Goal: Task Accomplishment & Management: Manage account settings

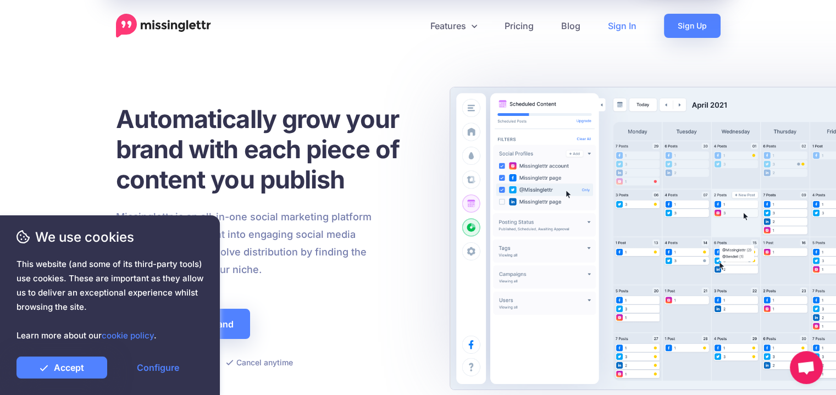
click at [619, 28] on link "Sign In" at bounding box center [622, 26] width 56 height 24
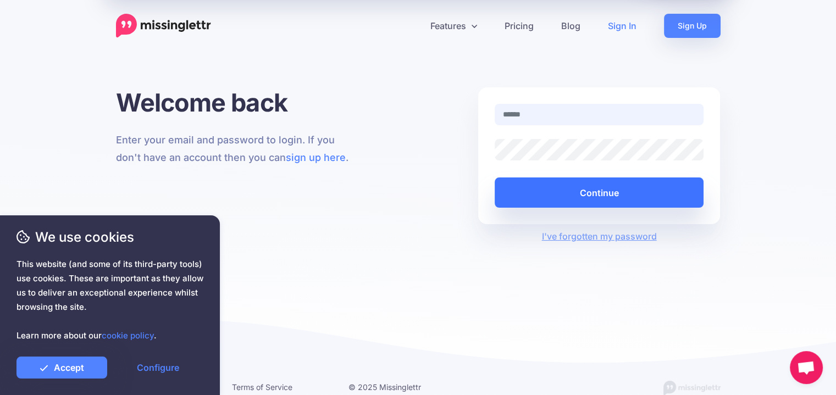
type input "**********"
click at [652, 200] on button "Continue" at bounding box center [599, 193] width 209 height 30
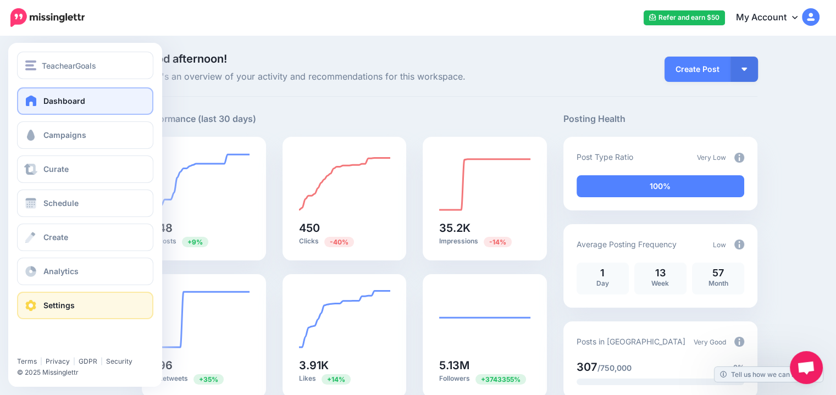
click at [49, 301] on span "Settings" at bounding box center [58, 305] width 31 height 9
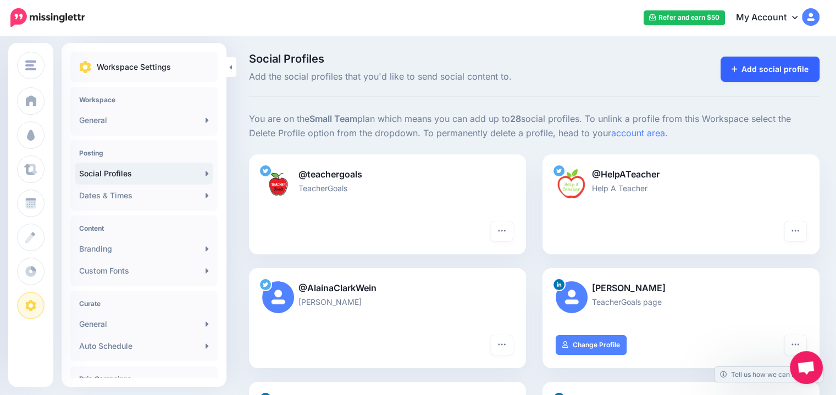
click at [768, 67] on link "Add social profile" at bounding box center [770, 69] width 99 height 25
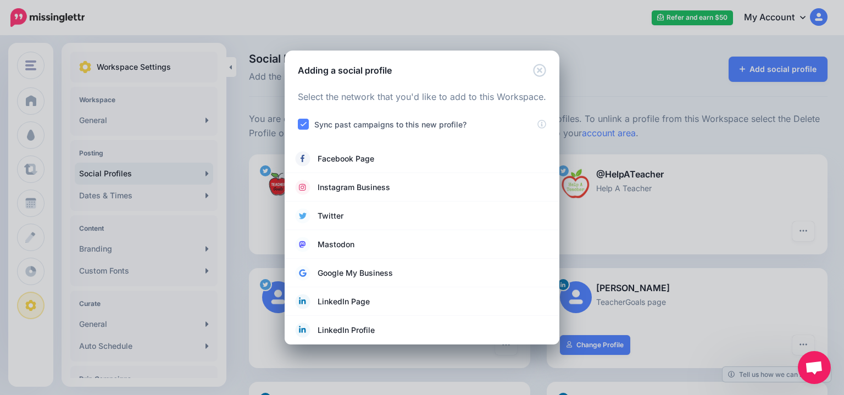
click at [304, 125] on ins at bounding box center [303, 124] width 11 height 11
click at [363, 158] on span "Facebook Page" at bounding box center [346, 158] width 57 height 13
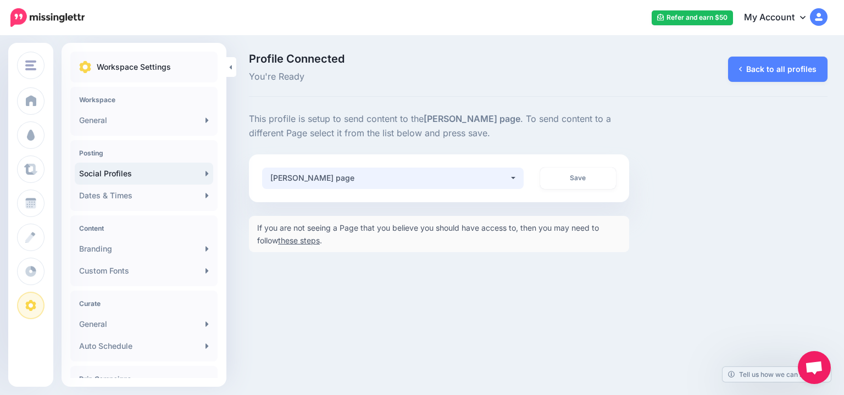
click at [517, 183] on button "[PERSON_NAME] page" at bounding box center [393, 178] width 262 height 21
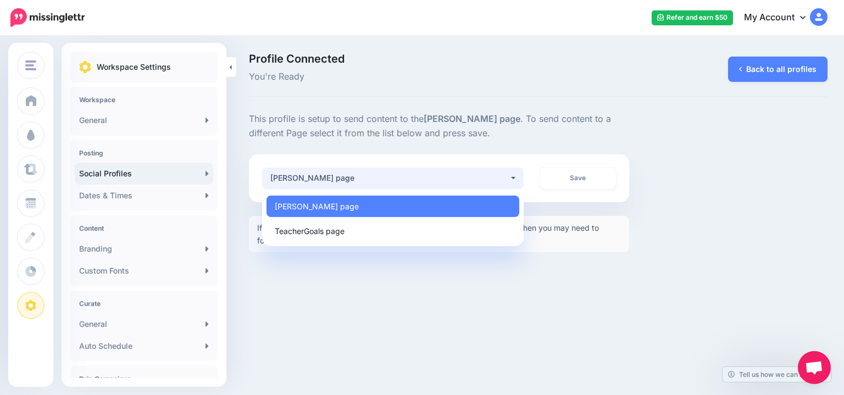
click at [554, 137] on p "This profile is setup to send content to the [PERSON_NAME] page . To send conte…" at bounding box center [439, 126] width 380 height 29
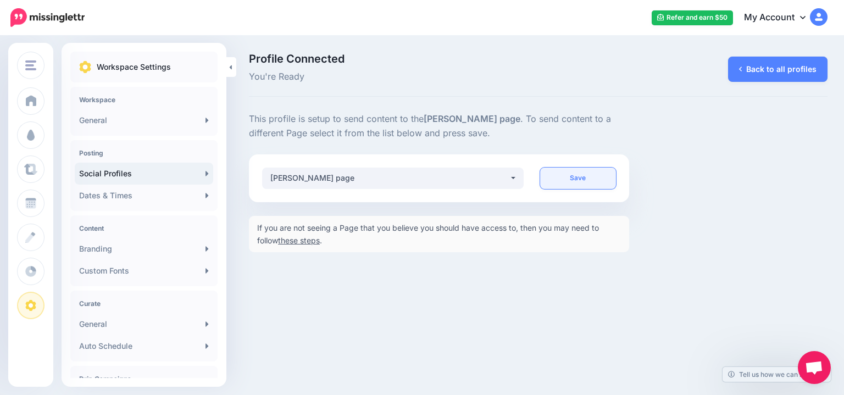
click at [573, 180] on link "Save" at bounding box center [578, 178] width 76 height 21
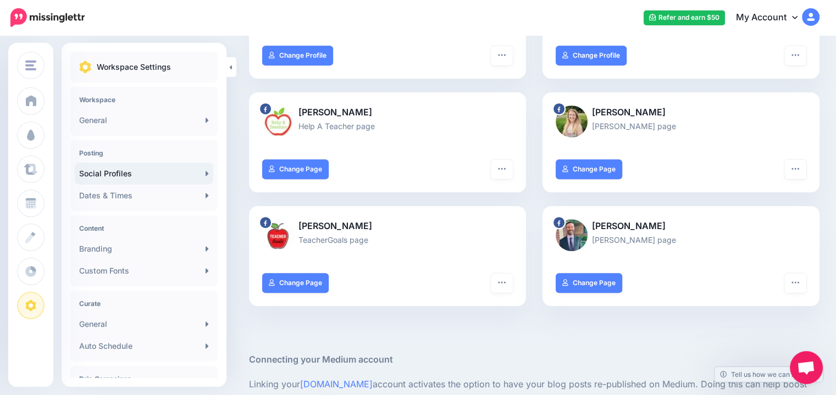
scroll to position [518, 0]
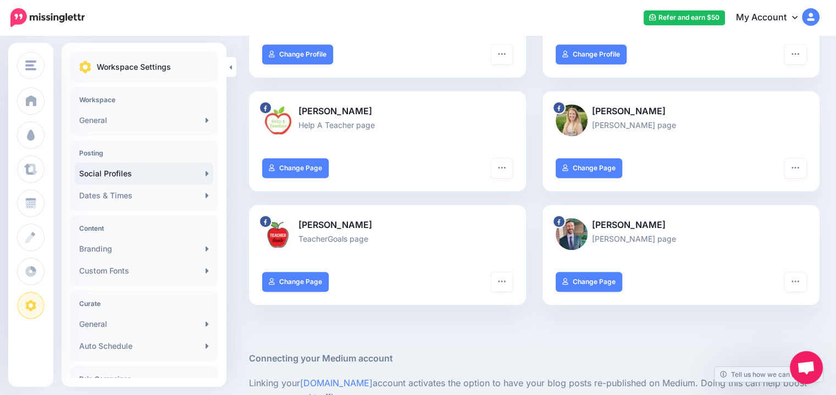
click at [506, 212] on div "Alaina Clark TeacherGoals page" at bounding box center [387, 238] width 277 height 67
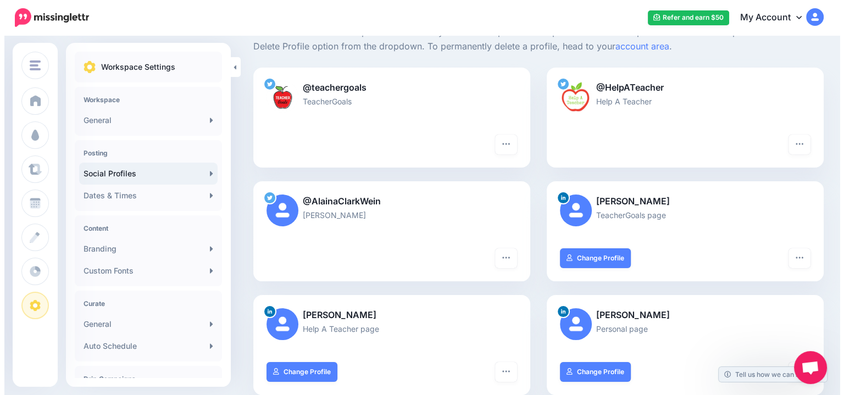
scroll to position [0, 0]
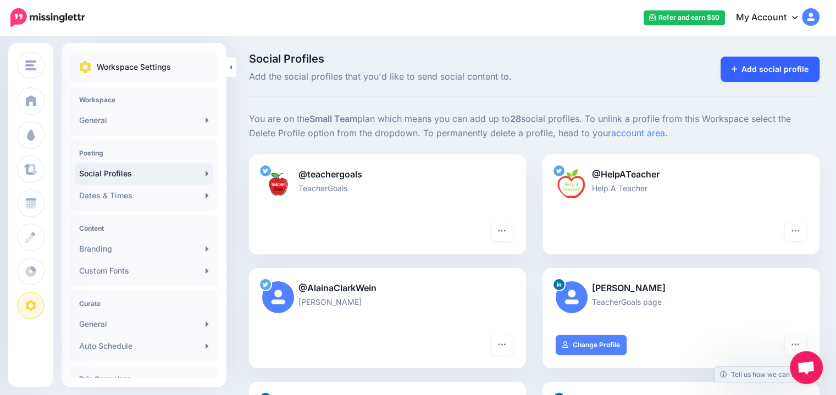
click at [763, 74] on link "Add social profile" at bounding box center [770, 69] width 99 height 25
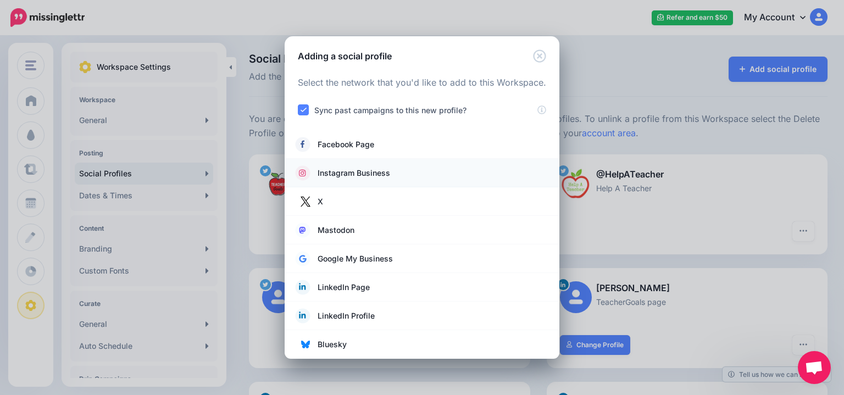
click at [361, 173] on span "Instagram Business" at bounding box center [354, 173] width 73 height 13
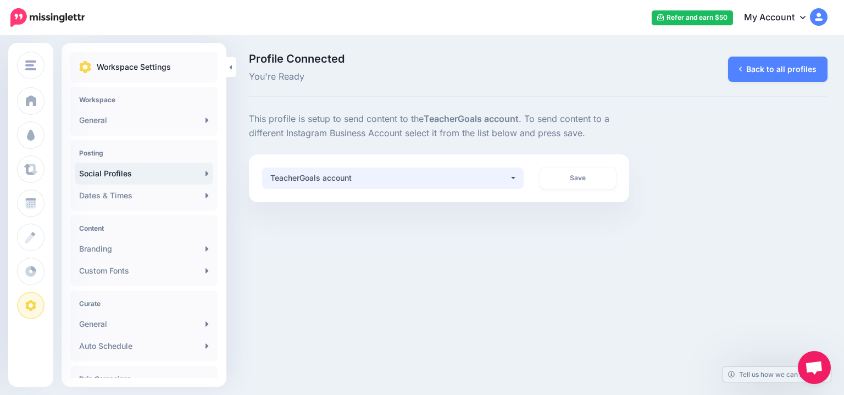
click at [512, 178] on button "TeacherGoals account" at bounding box center [393, 178] width 262 height 21
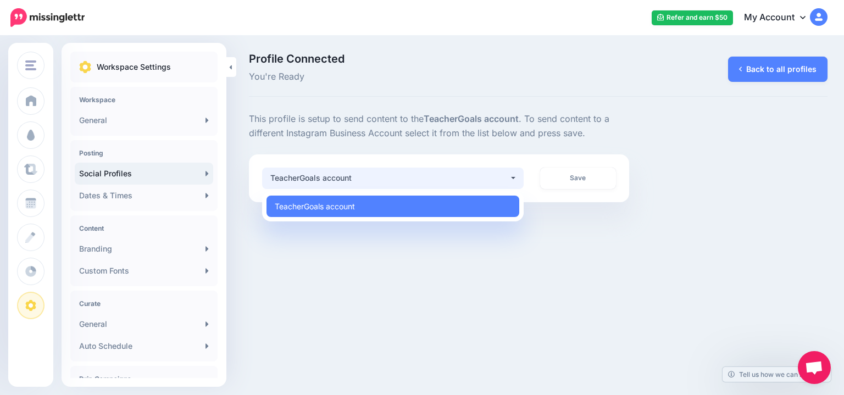
click at [536, 157] on div "**********" at bounding box center [439, 178] width 380 height 48
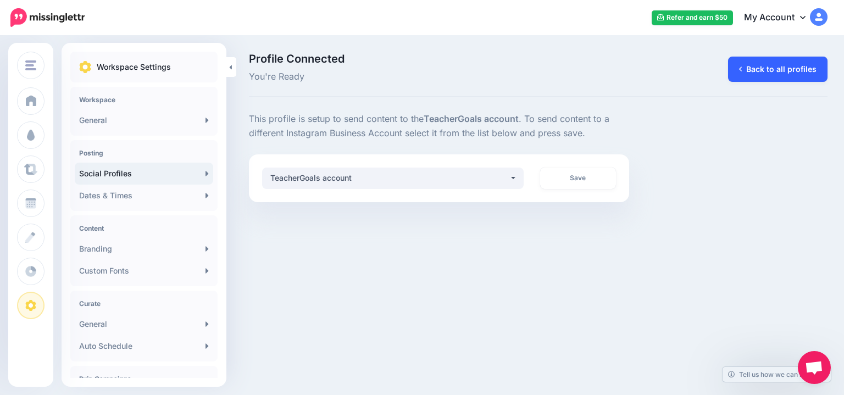
click at [750, 74] on link "Back to all profiles" at bounding box center [777, 69] width 99 height 25
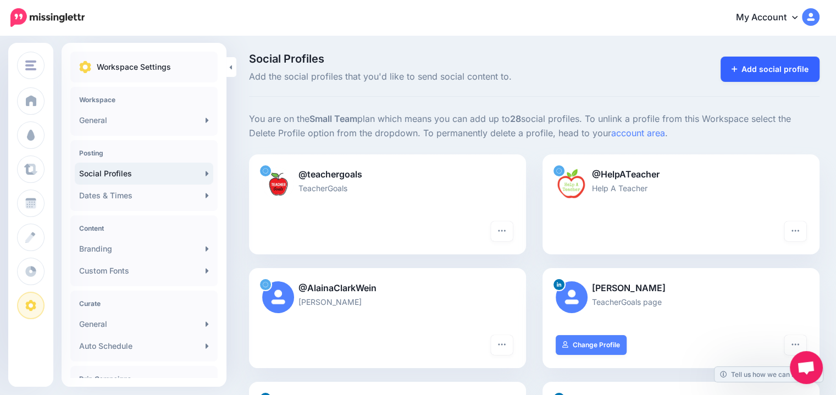
click at [798, 76] on link "Add social profile" at bounding box center [770, 69] width 99 height 25
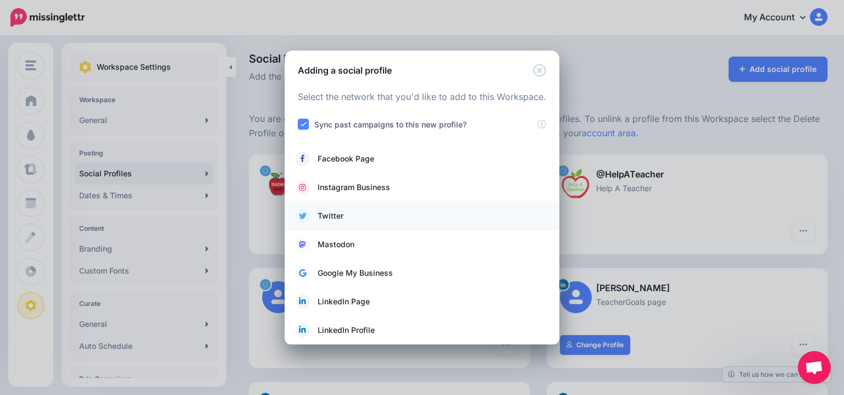
click at [346, 217] on link "Twitter" at bounding box center [422, 215] width 253 height 15
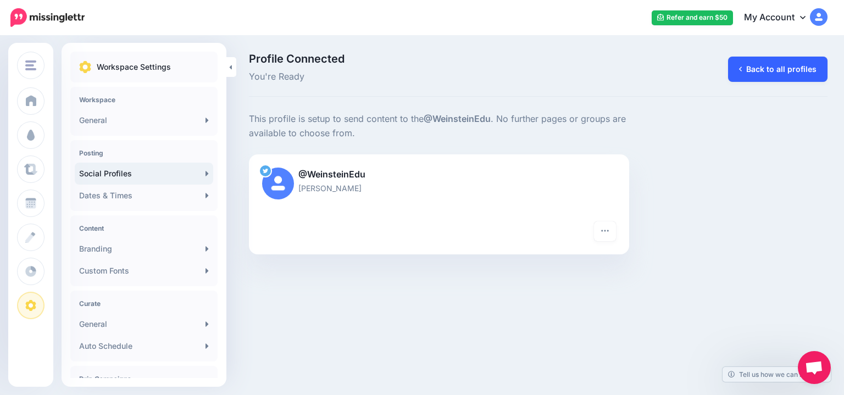
click at [745, 67] on link "Back to all profiles" at bounding box center [777, 69] width 99 height 25
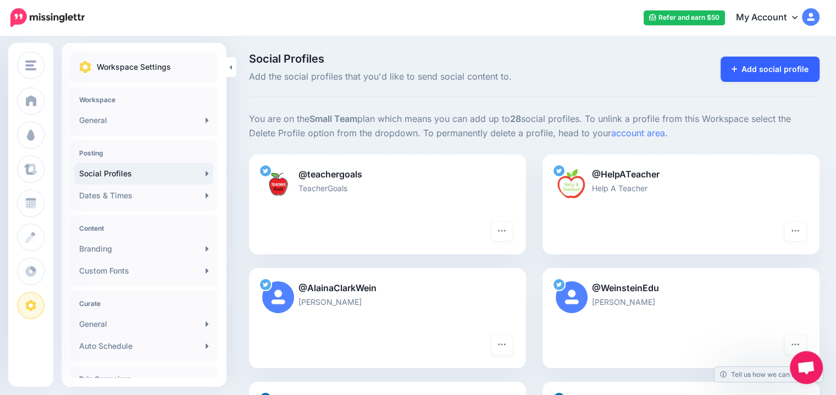
click at [778, 68] on link "Add social profile" at bounding box center [770, 69] width 99 height 25
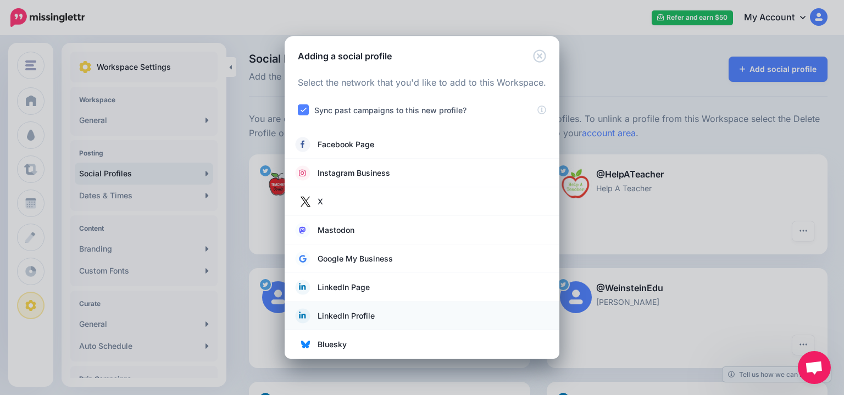
click at [353, 318] on span "LinkedIn Profile" at bounding box center [346, 315] width 57 height 13
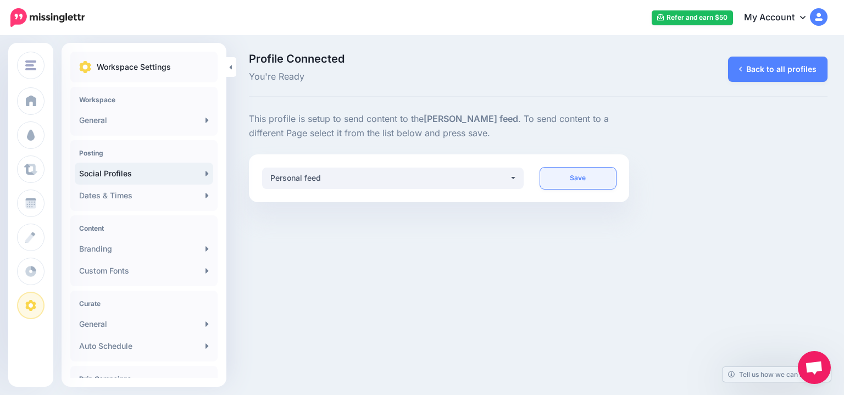
click at [579, 175] on link "Save" at bounding box center [578, 178] width 76 height 21
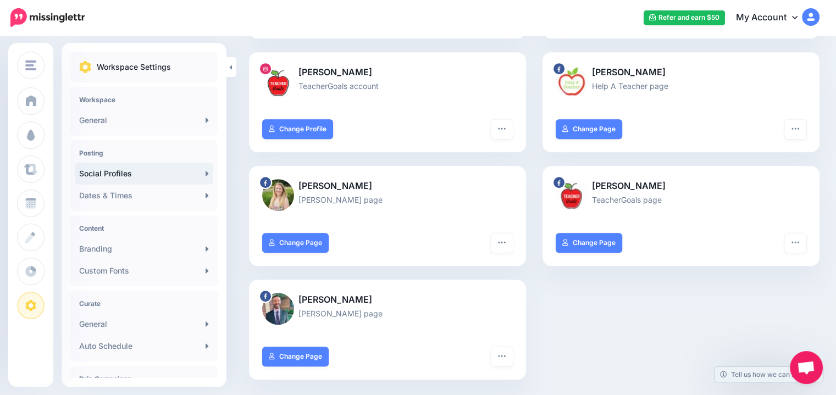
scroll to position [671, 0]
